Goal: Task Accomplishment & Management: Use online tool/utility

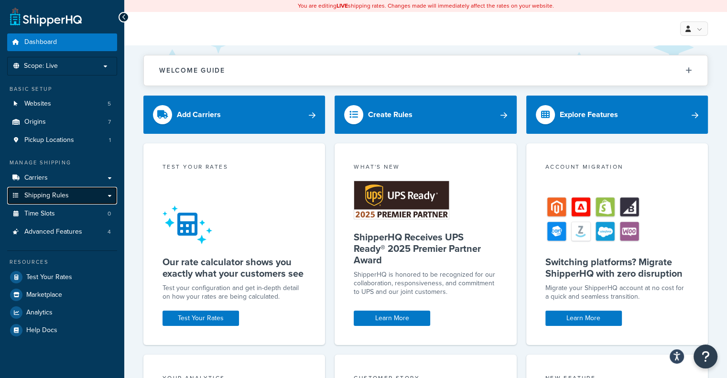
click at [63, 190] on link "Shipping Rules" at bounding box center [62, 196] width 110 height 18
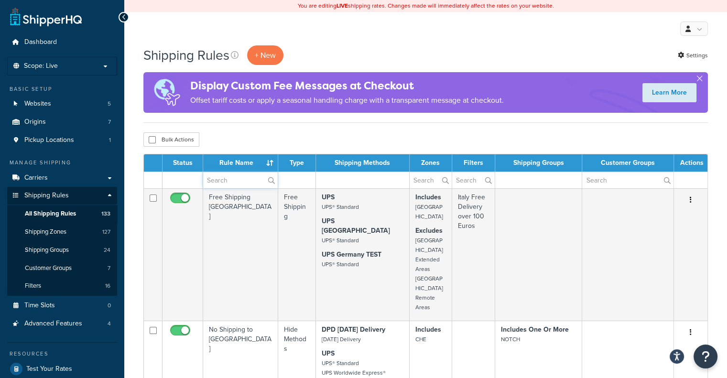
click at [236, 184] on input "text" at bounding box center [240, 180] width 75 height 16
type input "road"
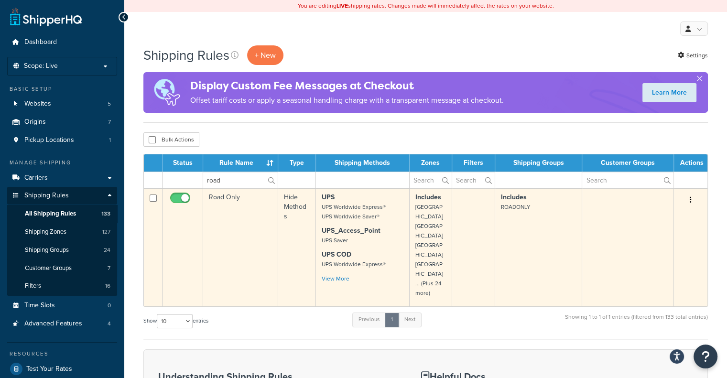
click at [377, 234] on strong "UPS_Access_Point" at bounding box center [351, 231] width 59 height 10
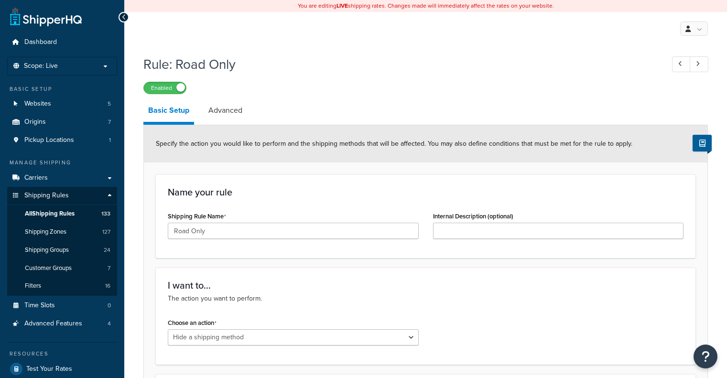
select select "HIDE"
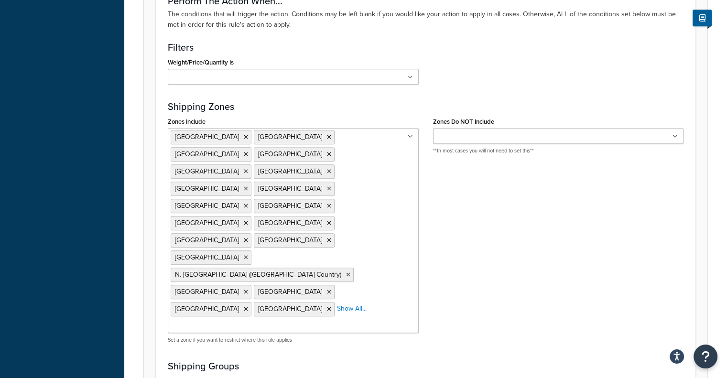
scroll to position [717, 0]
